Goal: Information Seeking & Learning: Learn about a topic

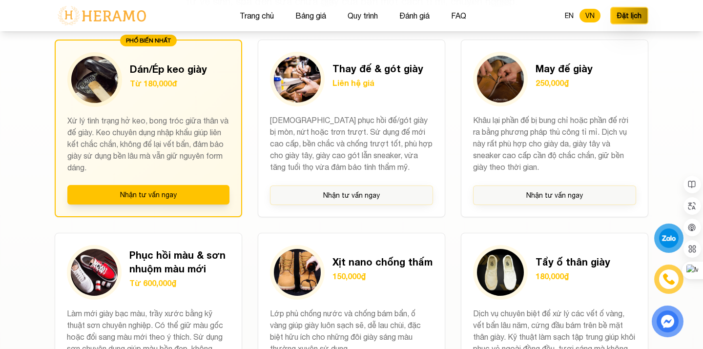
scroll to position [765, 0]
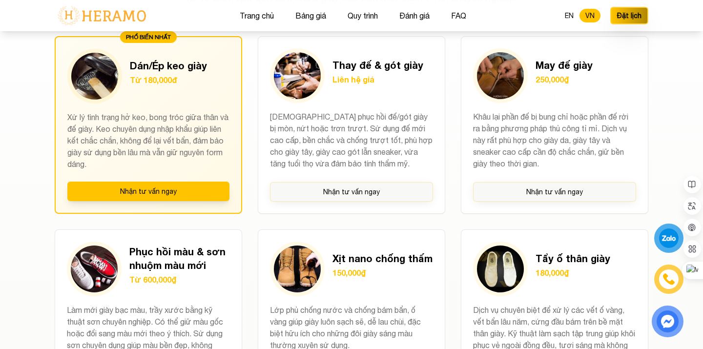
click at [45, 209] on div "Dịch vụ cao cấp của chúng tôi Tay nghề cao của kỹ thuật viên kết hợp công nghệ …" at bounding box center [351, 310] width 625 height 736
click at [18, 250] on section "Dịch vụ cao cấp của chúng tôi Tay nghề cao của kỹ thuật viên kết hợp công nghệ …" at bounding box center [351, 320] width 703 height 795
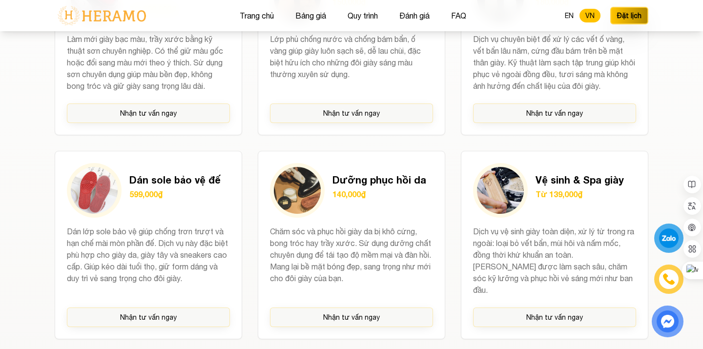
scroll to position [1080, 0]
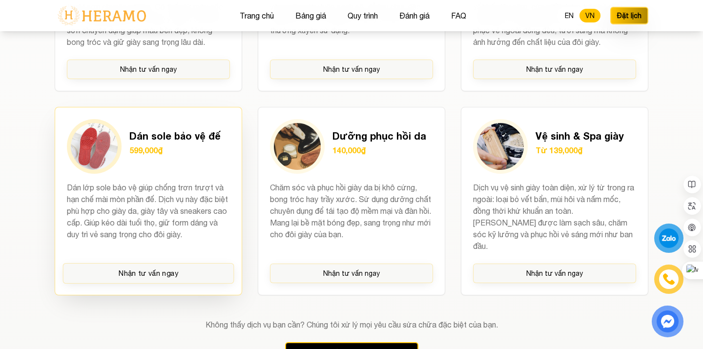
click at [147, 212] on p "Dán lớp sole bảo vệ giúp chống trơn trượt và hạn chế mài mòn phần đế. Dịch vụ n…" at bounding box center [148, 217] width 163 height 70
click at [157, 203] on p "Dán lớp sole bảo vệ giúp chống trơn trượt và hạn chế mài mòn phần đế. Dịch vụ n…" at bounding box center [148, 217] width 163 height 70
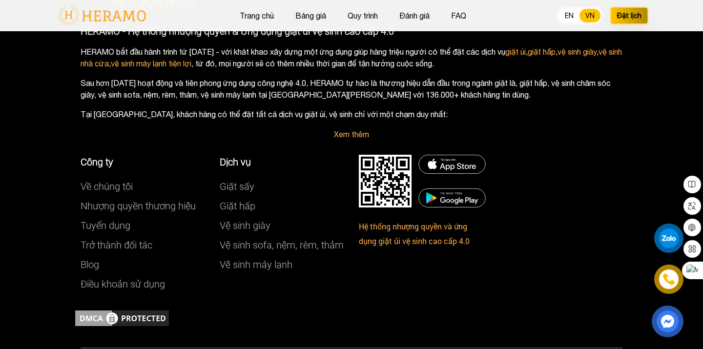
scroll to position [5640, 0]
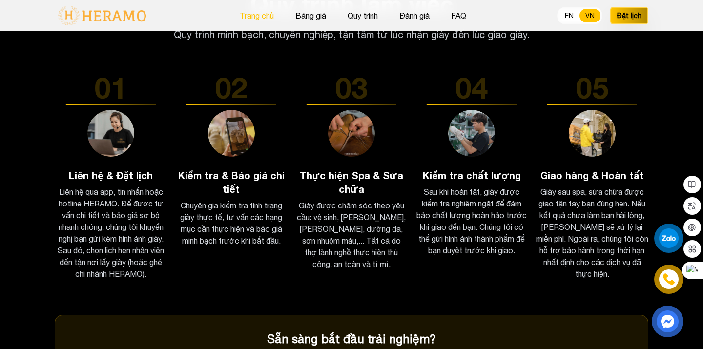
click at [248, 15] on button "Trang chủ" at bounding box center [257, 15] width 40 height 13
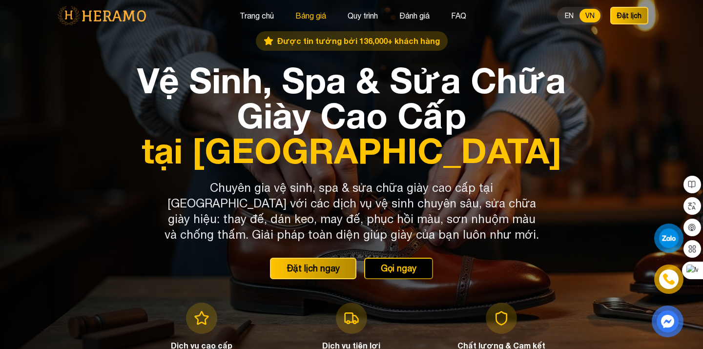
click at [309, 15] on button "Bảng giá" at bounding box center [310, 15] width 37 height 13
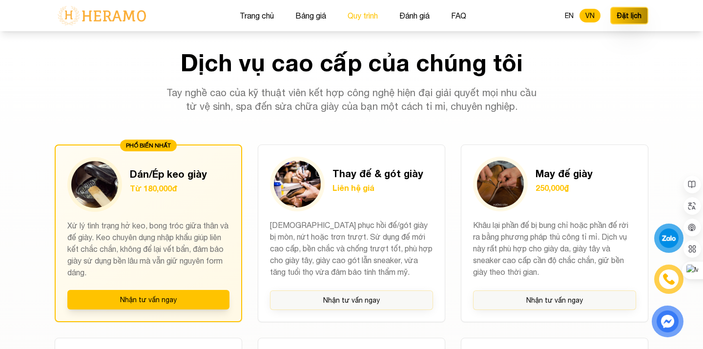
click at [357, 17] on button "Quy trình" at bounding box center [363, 15] width 36 height 13
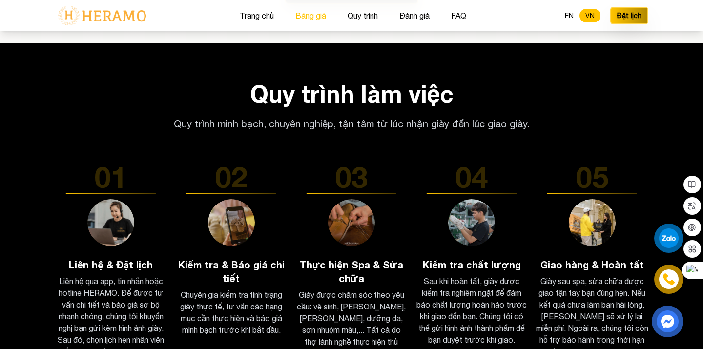
click at [304, 16] on button "Bảng giá" at bounding box center [310, 15] width 37 height 13
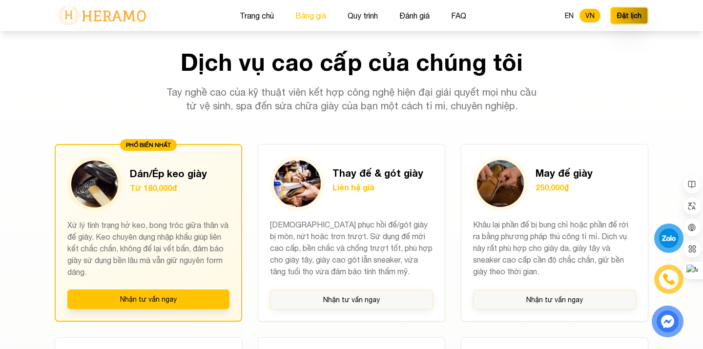
scroll to position [657, 0]
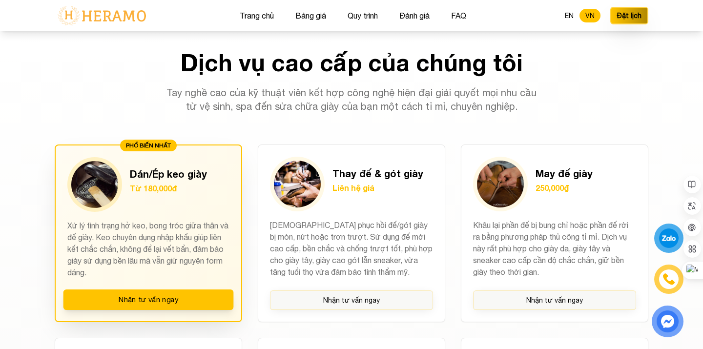
click at [183, 223] on p "Xử lý tình trạng hở keo, bong tróc giữa thân và đế giày. Keo chuyên dụng nhập k…" at bounding box center [148, 249] width 162 height 59
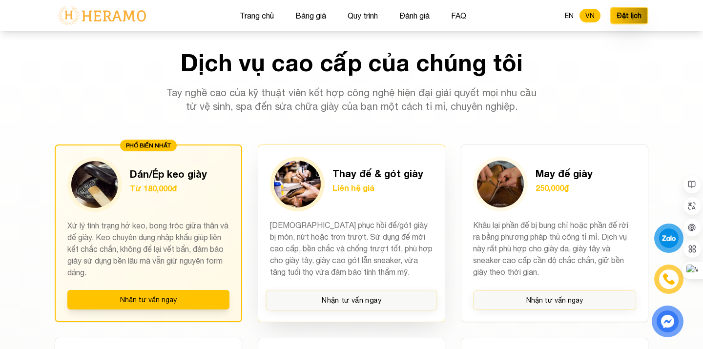
click at [372, 207] on div "Thay đế & gót giày Liên hệ giá" at bounding box center [351, 184] width 163 height 55
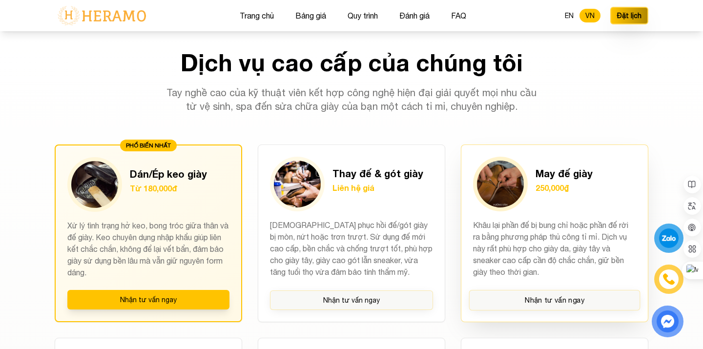
click at [568, 220] on p "Khâu lại phần đế bị bung chỉ hoặc phần đế rời ra bằng phương pháp thủ công tỉ m…" at bounding box center [554, 249] width 163 height 60
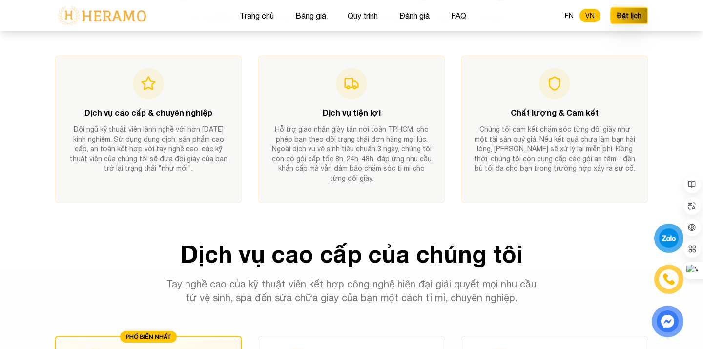
scroll to position [455, 0]
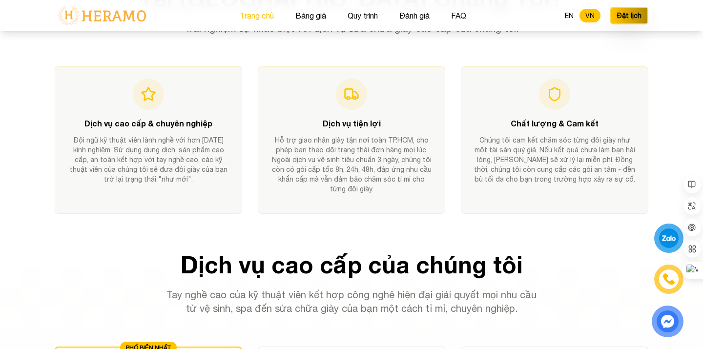
click at [262, 17] on button "Trang chủ" at bounding box center [257, 15] width 40 height 13
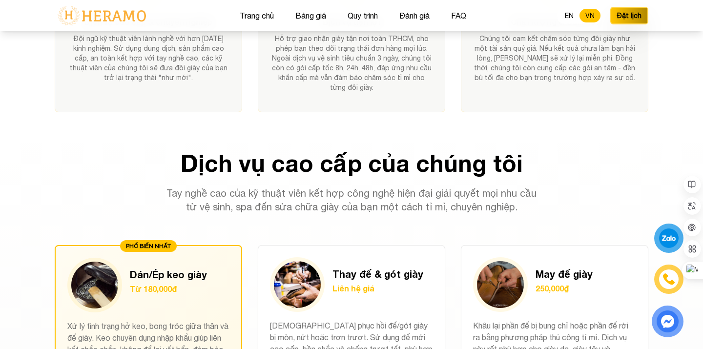
scroll to position [559, 0]
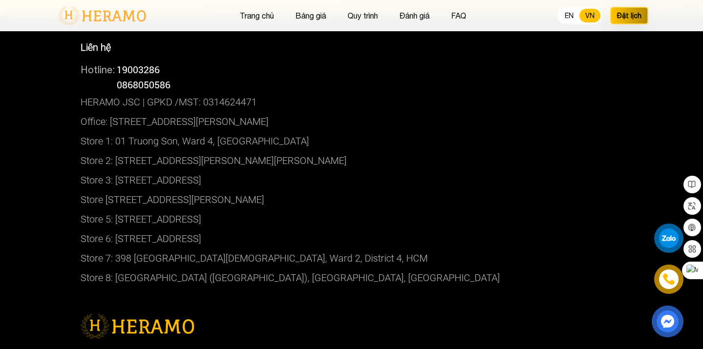
scroll to position [5267, 0]
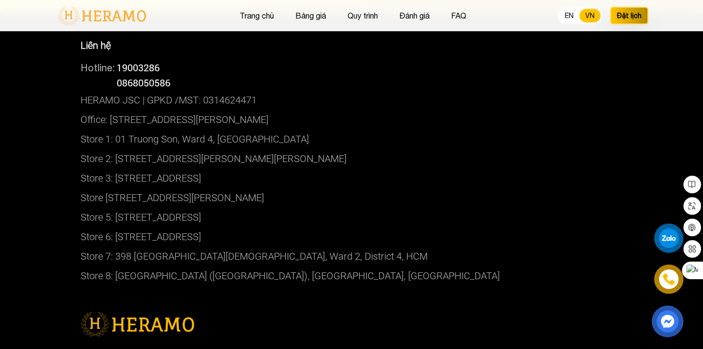
click at [452, 186] on p "Store 3: [STREET_ADDRESS]" at bounding box center [352, 178] width 542 height 20
click at [458, 161] on p "Store 2: [STREET_ADDRESS][PERSON_NAME][PERSON_NAME]" at bounding box center [352, 159] width 542 height 20
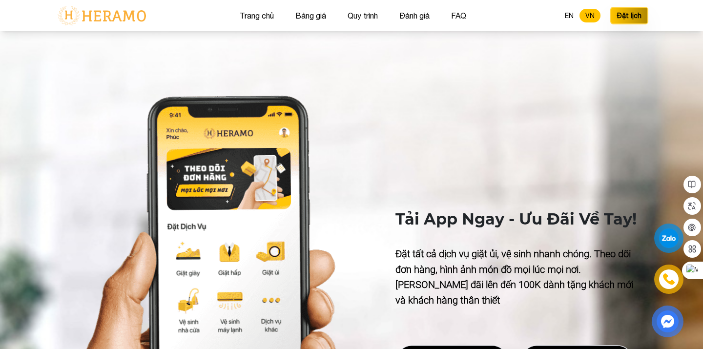
scroll to position [3328, 0]
